Goal: Find specific page/section: Find specific page/section

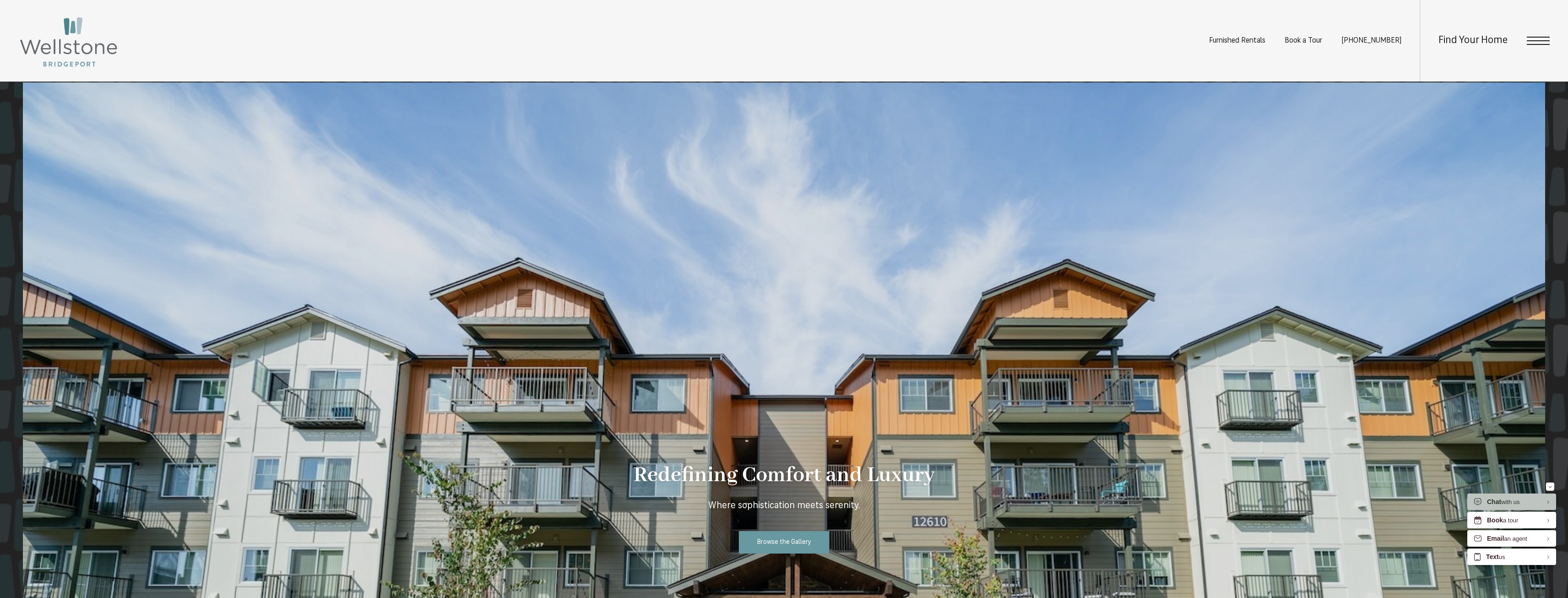
scroll to position [779, 0]
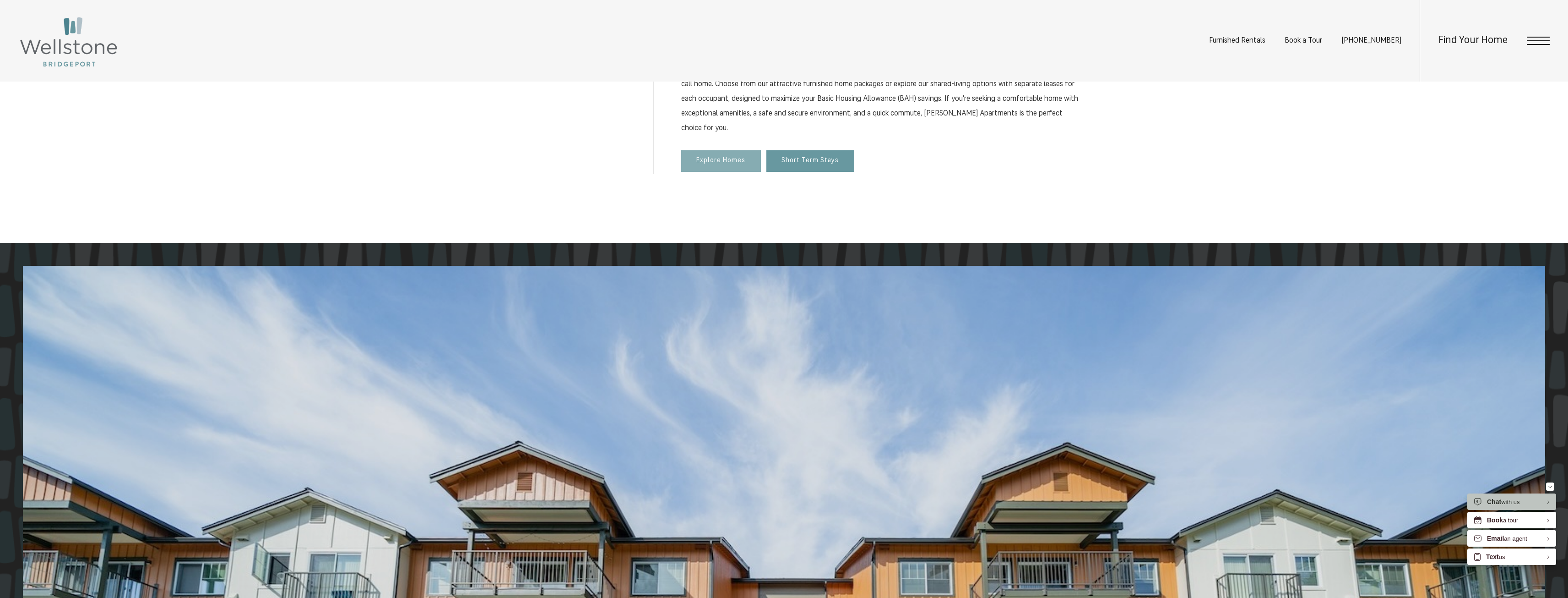
click at [727, 162] on span "Explore Homes" at bounding box center [721, 160] width 49 height 8
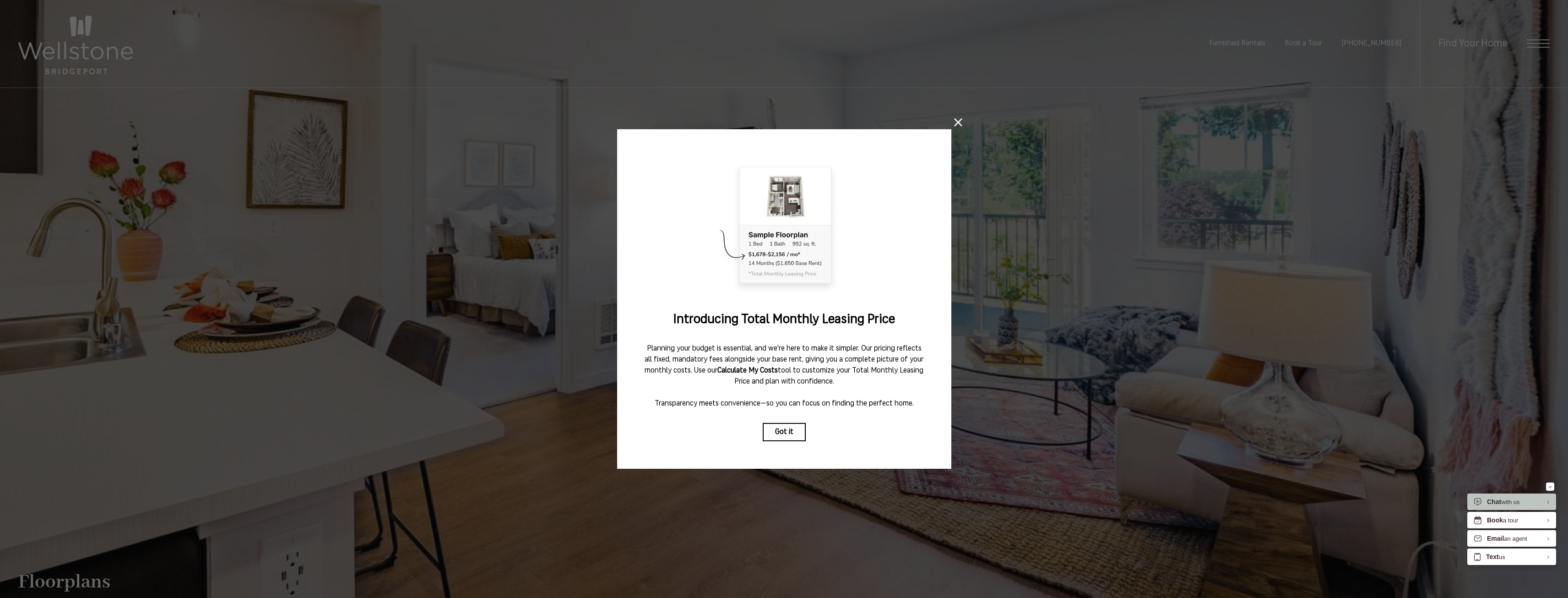
click at [955, 118] on icon at bounding box center [958, 123] width 8 height 8
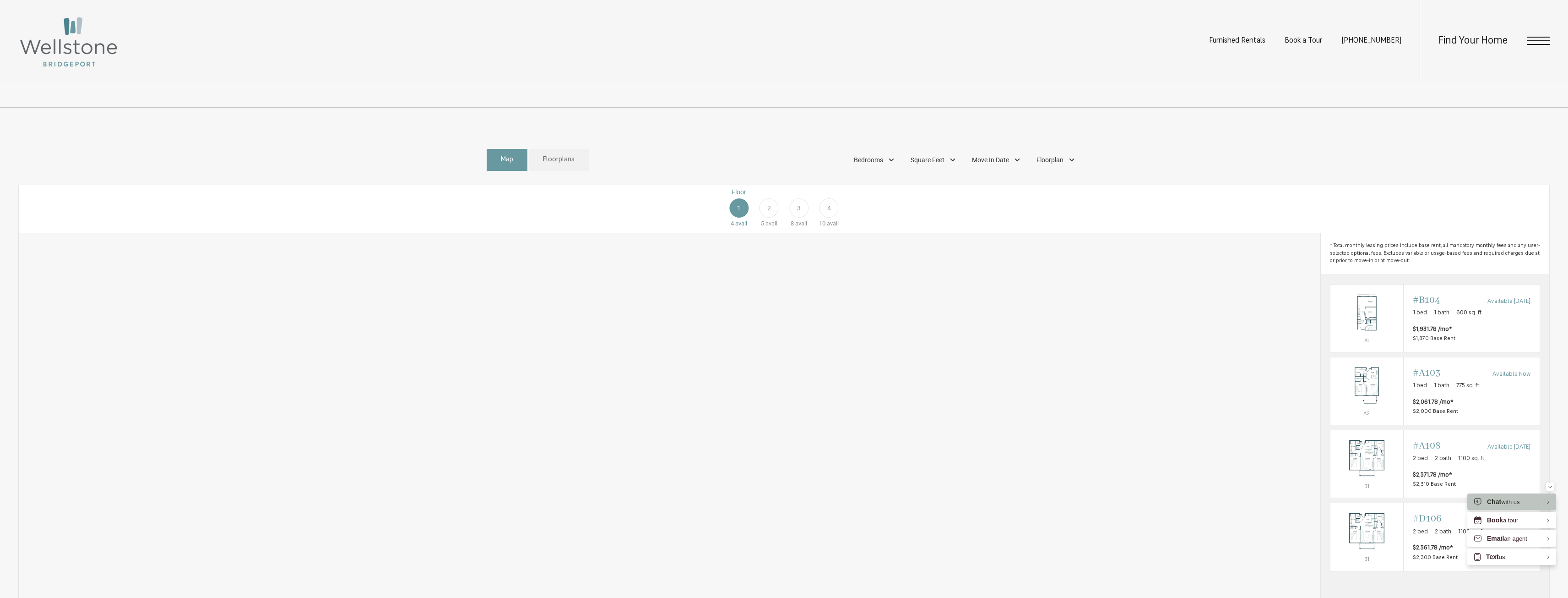
scroll to position [825, 0]
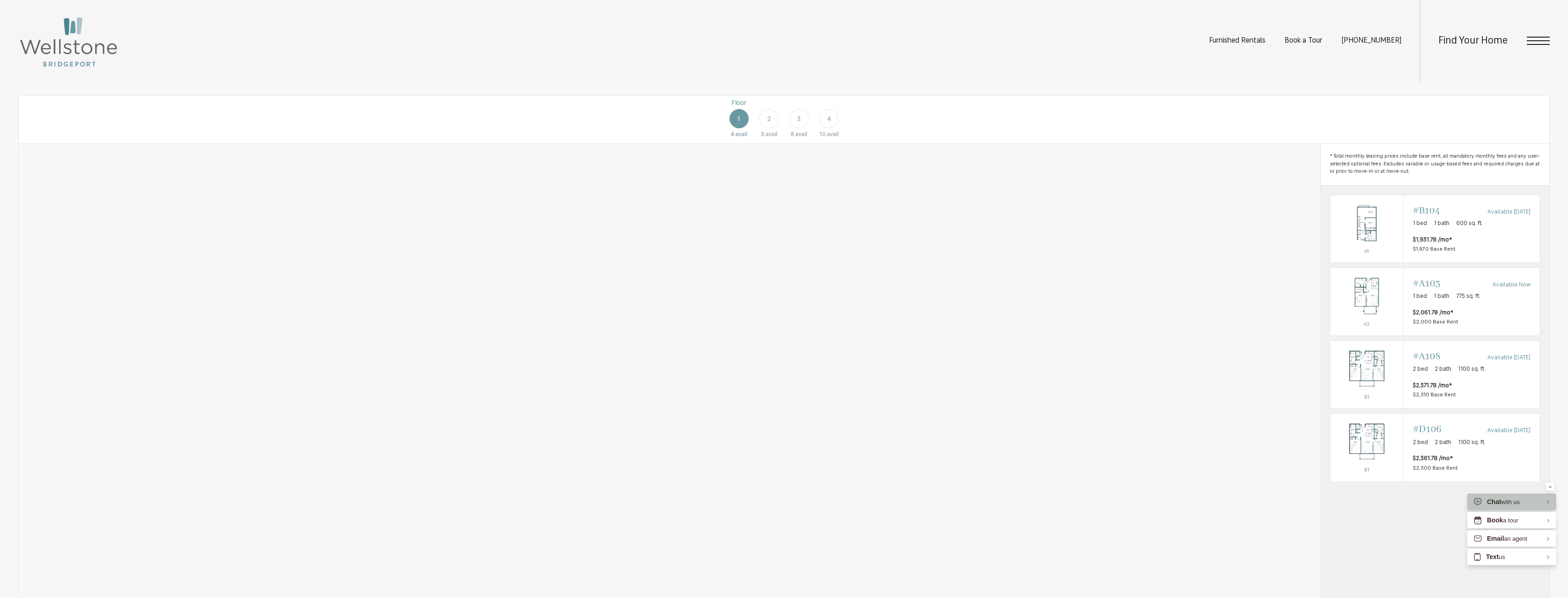
click at [770, 123] on span "2" at bounding box center [768, 119] width 3 height 10
click at [789, 128] on div "3" at bounding box center [799, 118] width 20 height 20
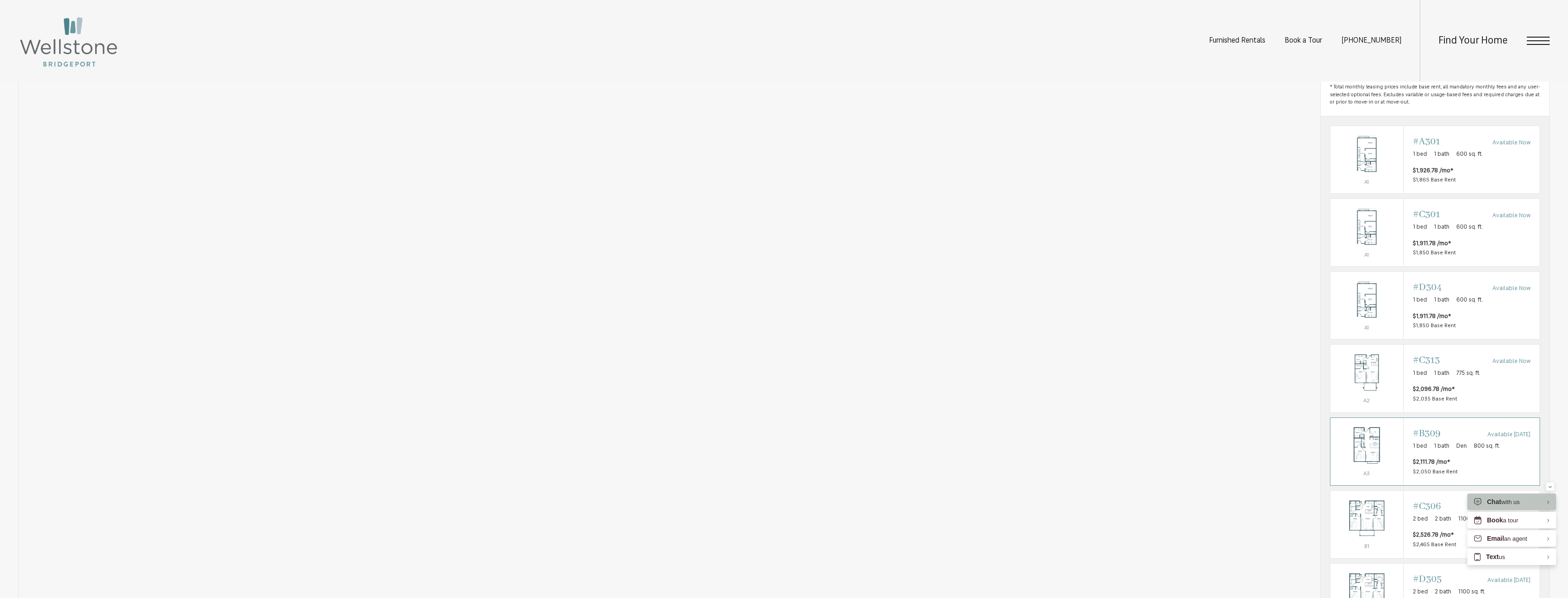
scroll to position [871, 0]
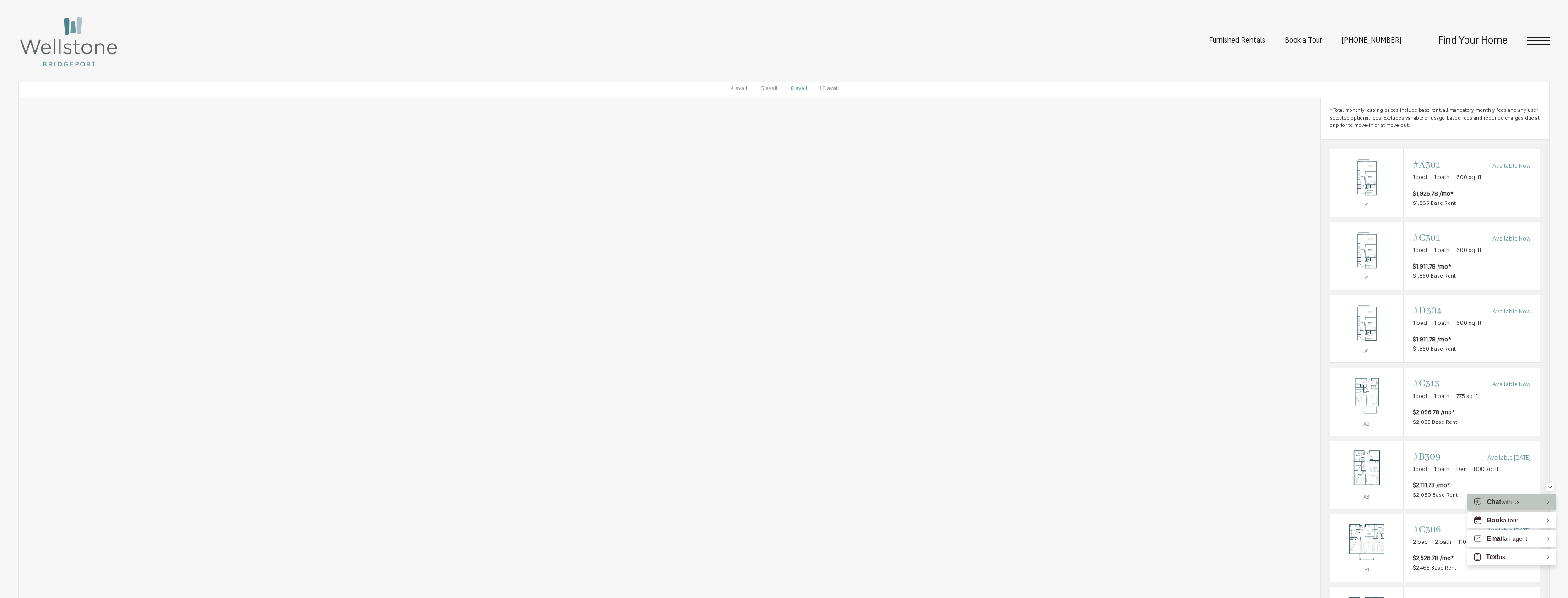
click at [838, 93] on div "Floor 4 10 avail" at bounding box center [829, 72] width 30 height 40
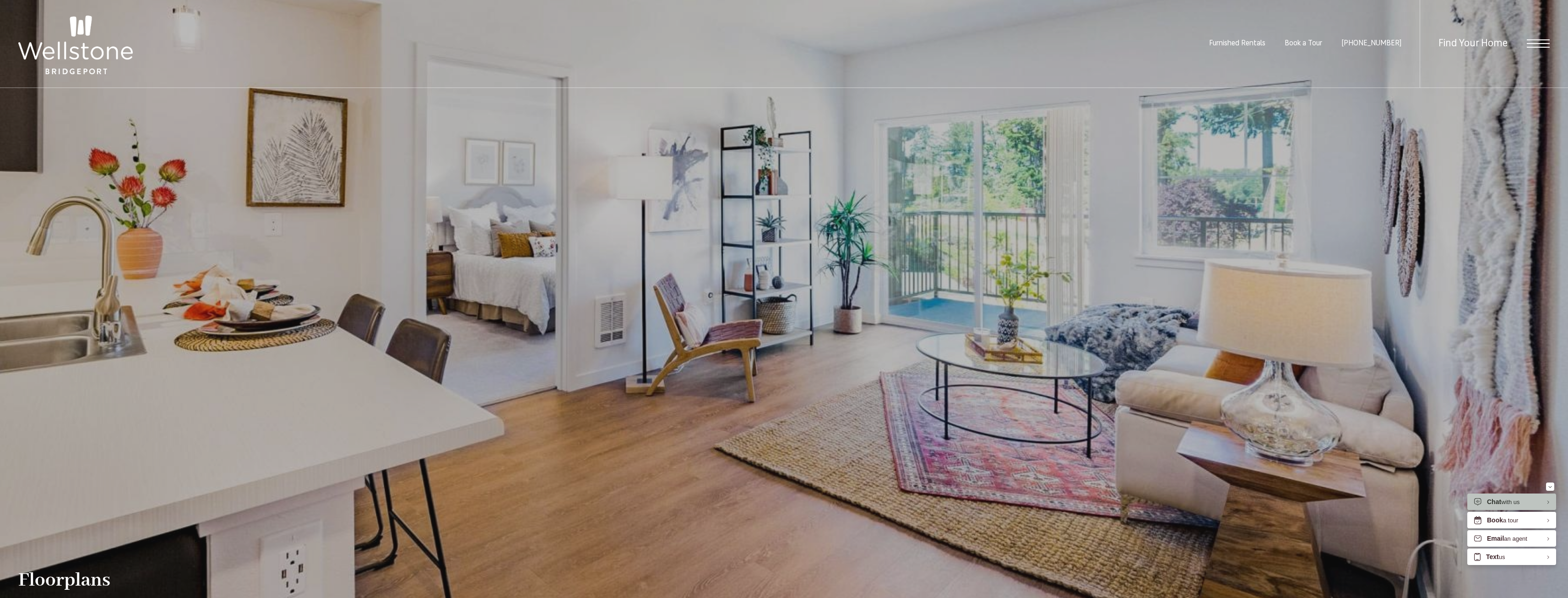
scroll to position [0, 0]
